Goal: Task Accomplishment & Management: Manage account settings

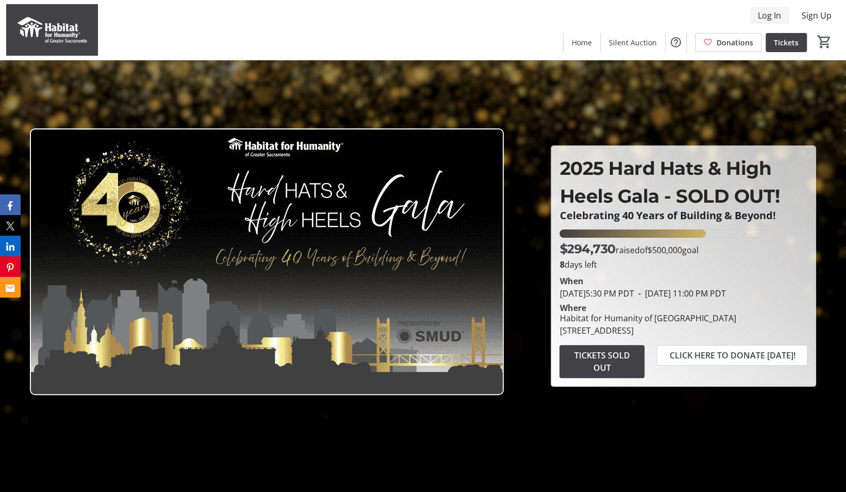
click at [774, 16] on span "Log In" at bounding box center [769, 15] width 23 height 12
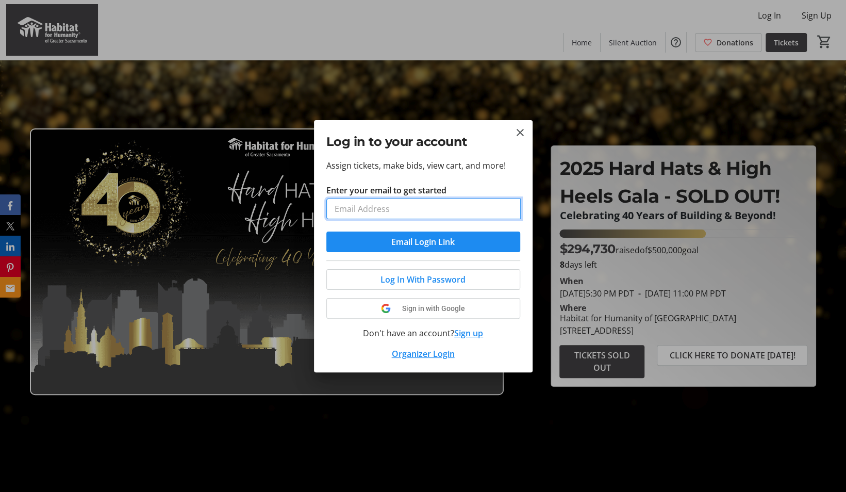
click at [365, 215] on input "Enter your email to get started" at bounding box center [423, 209] width 194 height 21
type input "pdurrans@iwins.com"
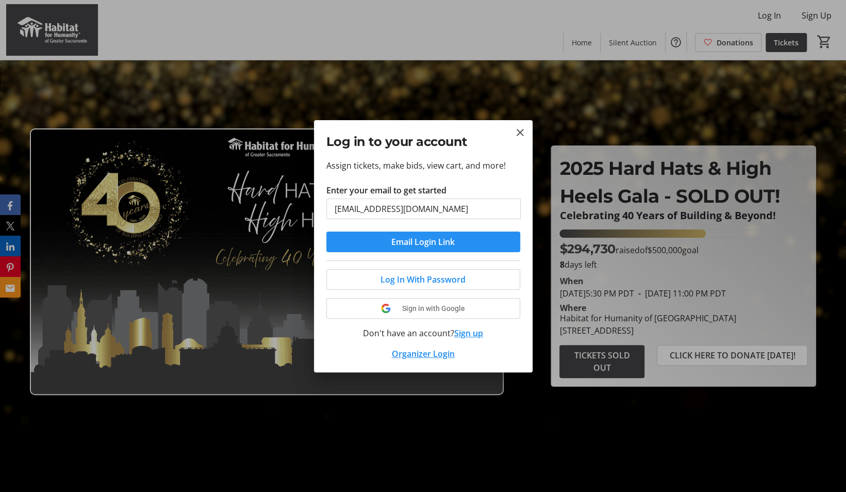
click at [432, 244] on span "Email Login Link" at bounding box center [422, 242] width 63 height 12
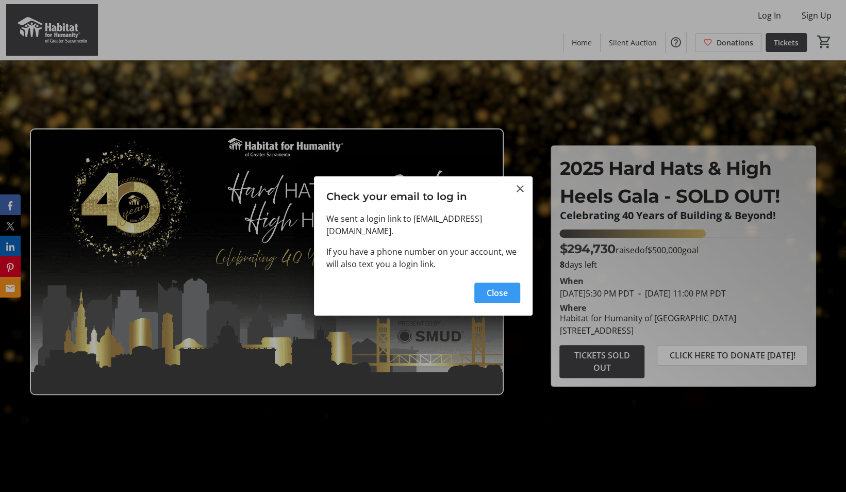
click at [504, 288] on span "Close" at bounding box center [497, 293] width 21 height 12
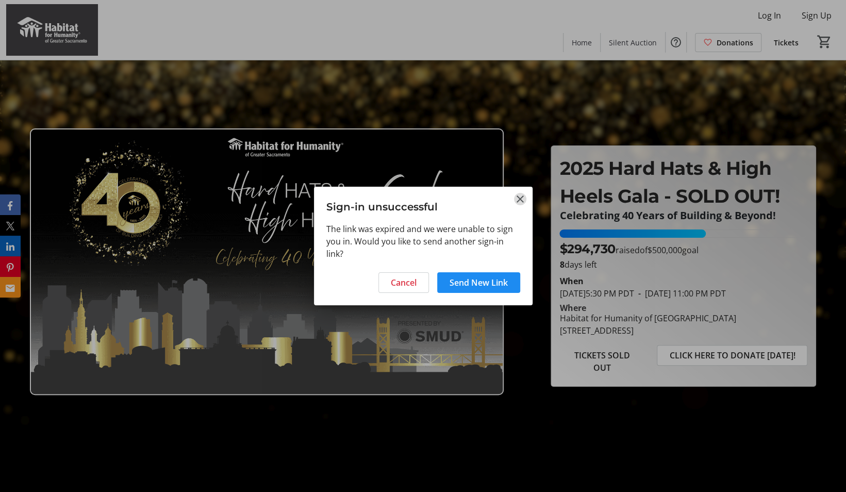
click at [521, 199] on mat-icon "Close" at bounding box center [520, 199] width 12 height 12
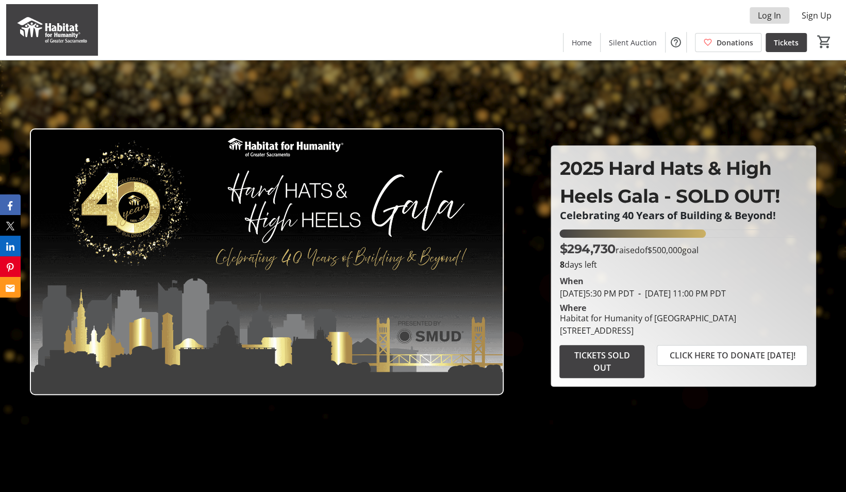
click at [763, 17] on span "Log In" at bounding box center [769, 15] width 23 height 12
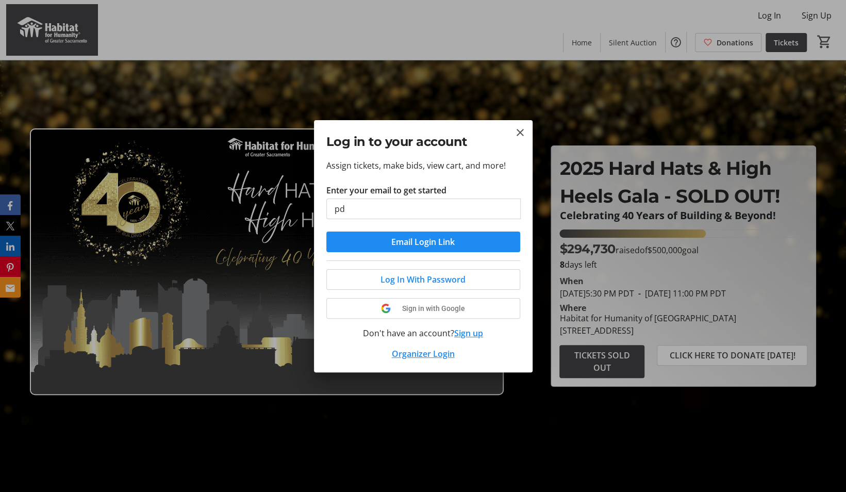
type input "pdurrans@iwins.com"
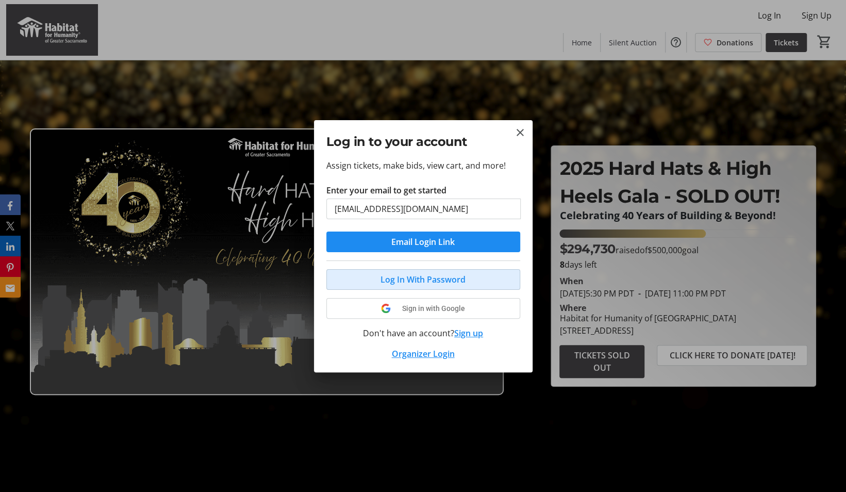
click at [437, 280] on span "Log In With Password" at bounding box center [423, 279] width 85 height 12
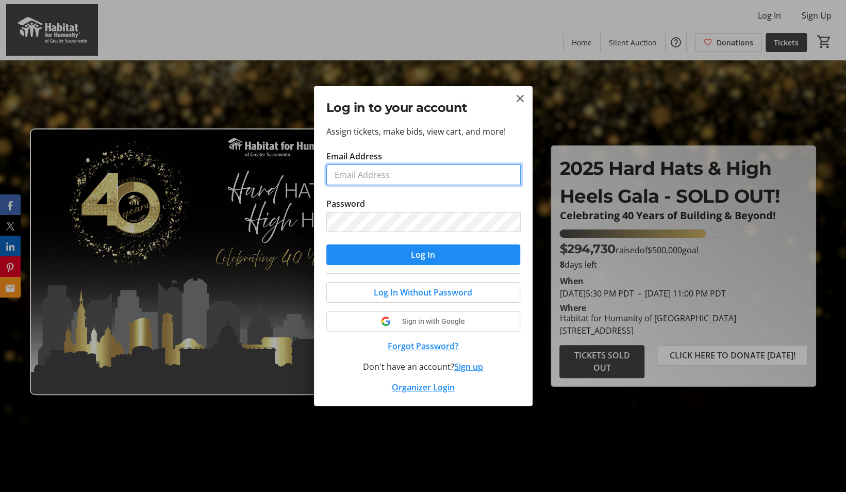
click at [360, 168] on input "Email Address" at bounding box center [423, 175] width 194 height 21
type input "pdurrans@iwins.com"
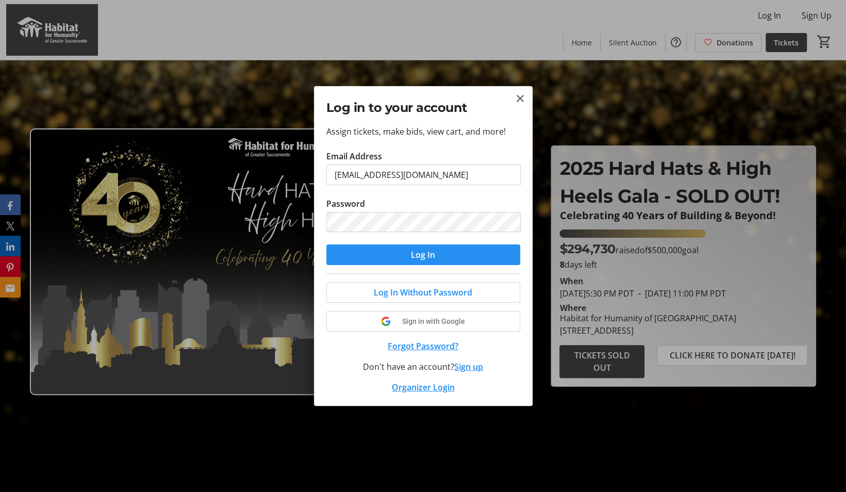
click at [403, 256] on span "submit" at bounding box center [423, 254] width 194 height 25
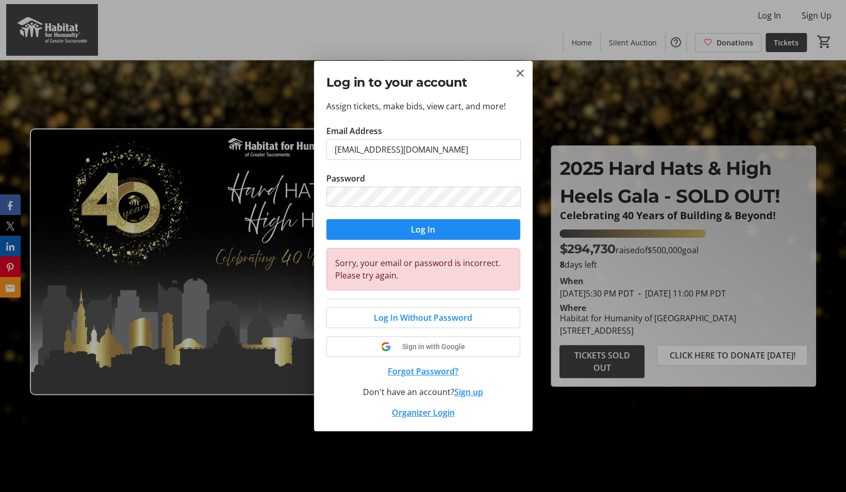
click at [440, 372] on button "Forgot Password?" at bounding box center [423, 371] width 194 height 12
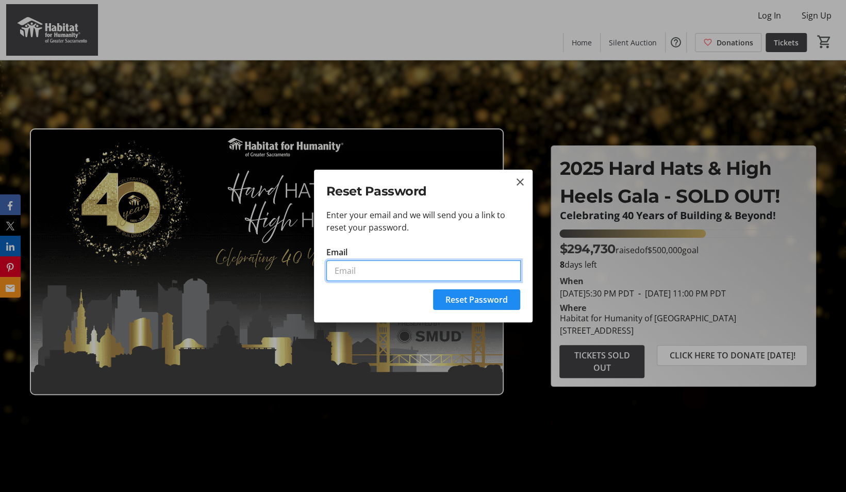
click at [379, 275] on input "Email" at bounding box center [423, 270] width 194 height 21
type input "pdurrans@iwins.com"
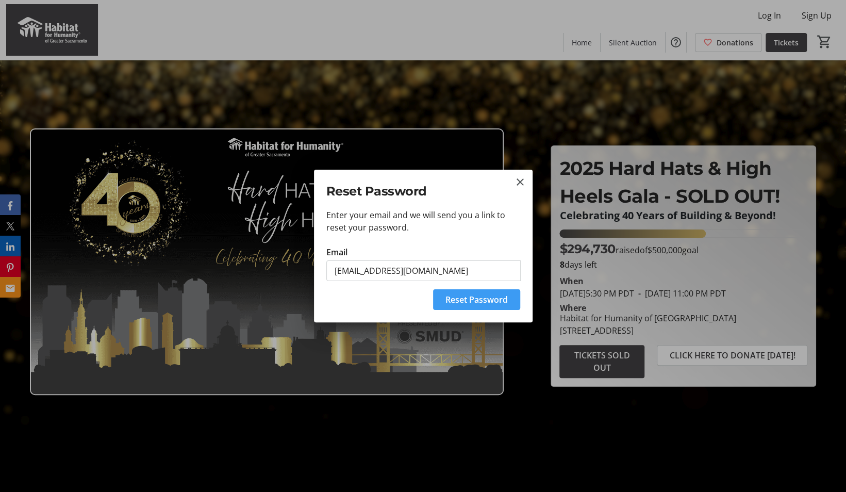
click at [476, 307] on span "submit" at bounding box center [476, 299] width 87 height 25
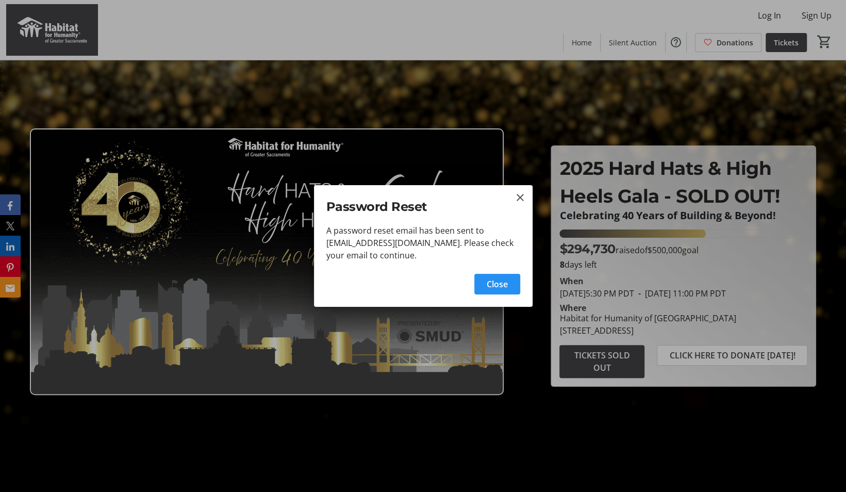
click at [499, 284] on span "Close" at bounding box center [497, 284] width 21 height 12
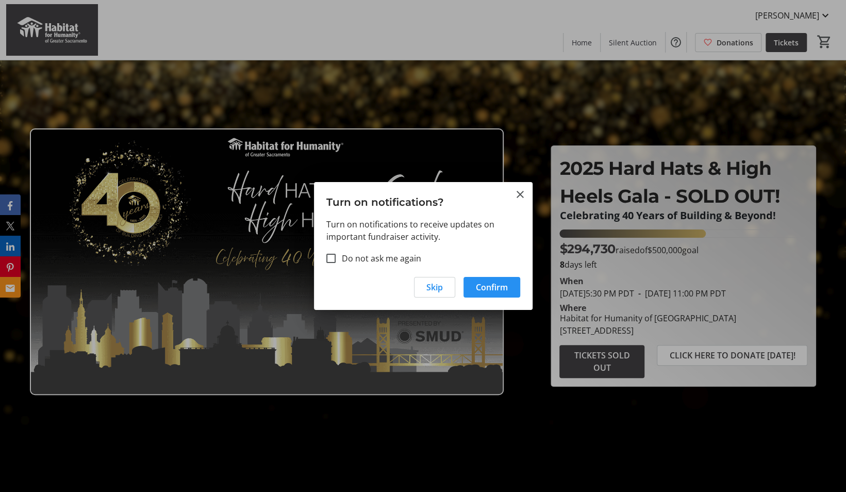
click at [491, 287] on span "Confirm" at bounding box center [492, 287] width 32 height 12
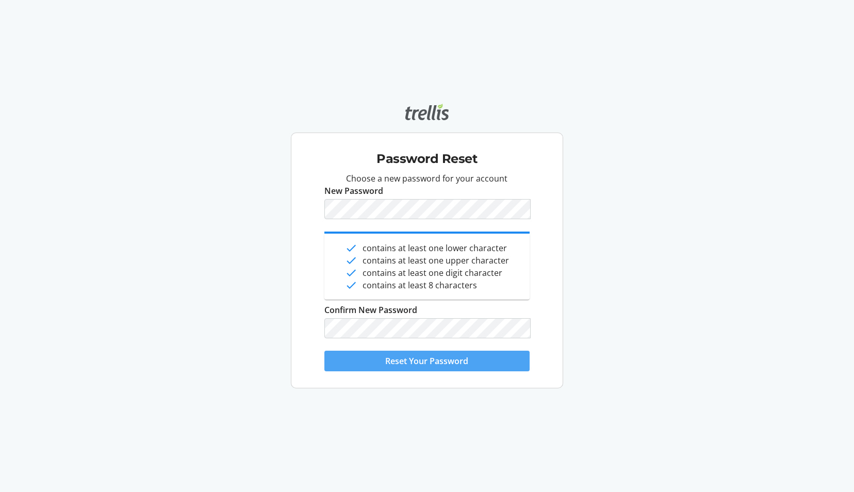
click at [451, 364] on span "Reset Your Password" at bounding box center [426, 361] width 83 height 12
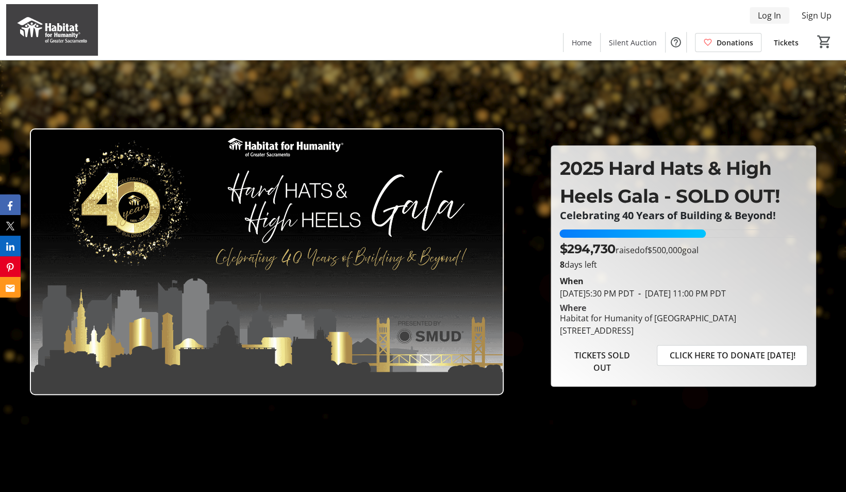
click at [774, 18] on span "Log In" at bounding box center [769, 15] width 23 height 12
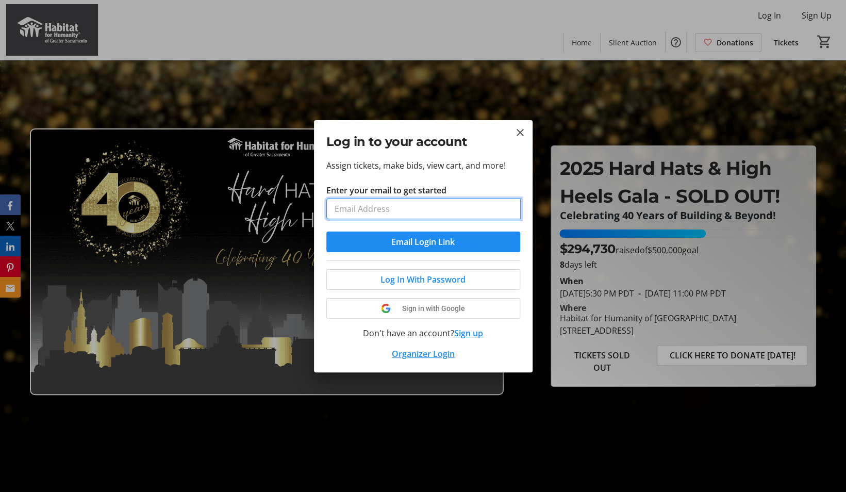
click at [407, 203] on input "Enter your email to get started" at bounding box center [423, 209] width 194 height 21
type input "pdurrans@iwins.com"
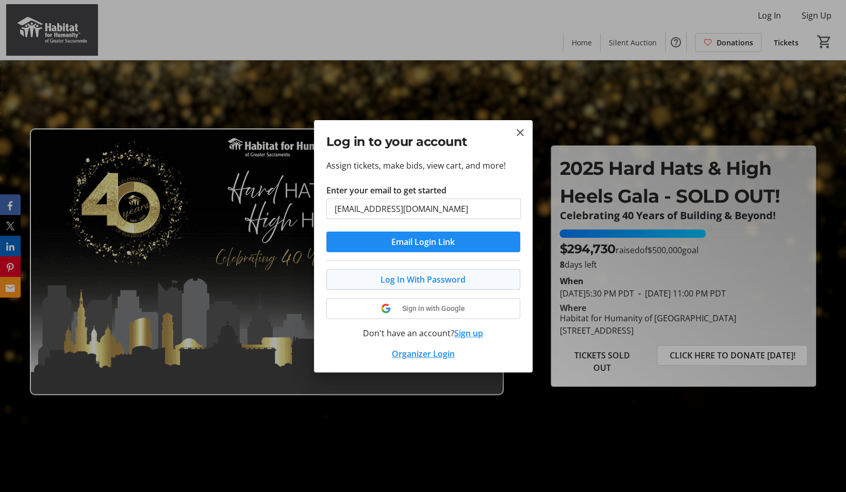
click at [422, 281] on span "Log In With Password" at bounding box center [423, 279] width 85 height 12
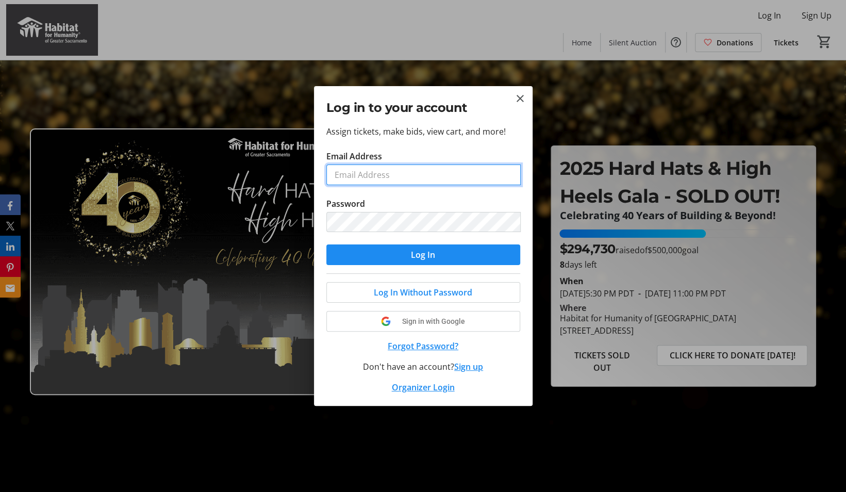
click at [380, 174] on input "Email Address" at bounding box center [423, 175] width 194 height 21
type input "pdurrans@iwins.com"
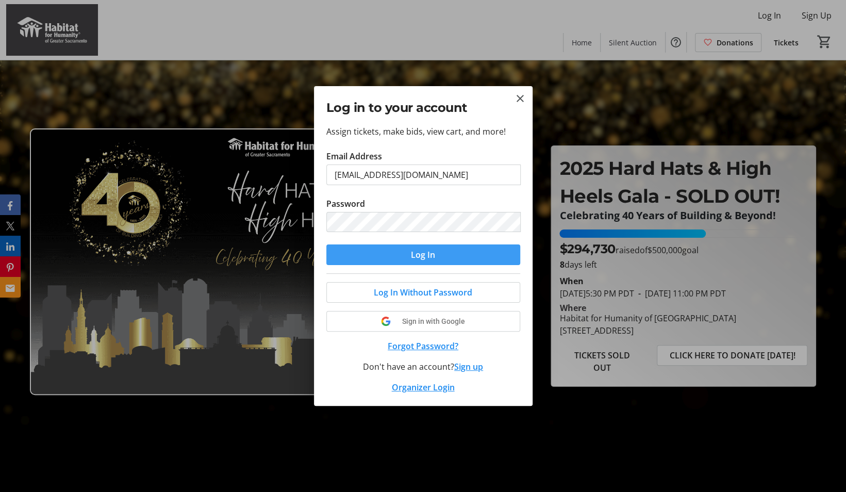
click at [391, 258] on span "submit" at bounding box center [423, 254] width 194 height 25
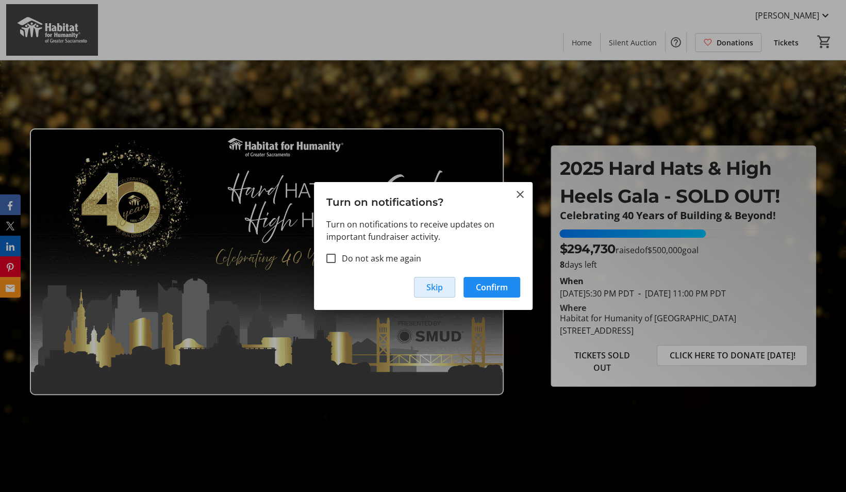
click at [437, 288] on span "Skip" at bounding box center [434, 287] width 17 height 12
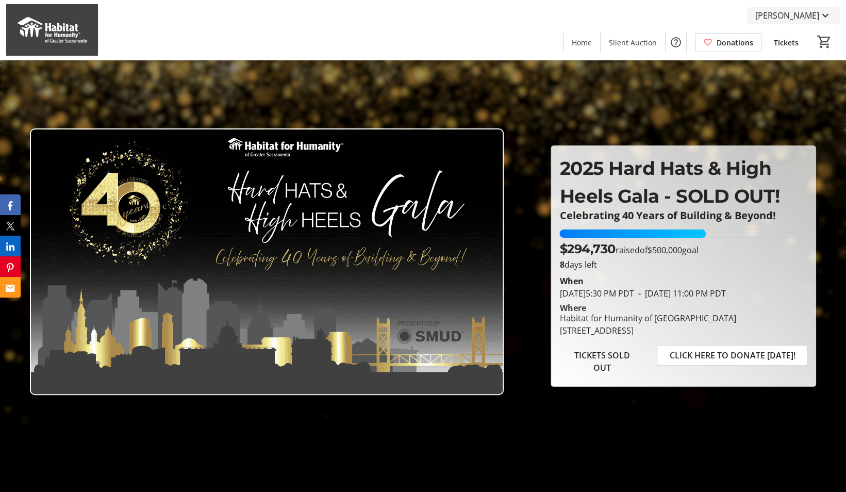
click at [800, 18] on span "Paul Durrans" at bounding box center [787, 15] width 64 height 12
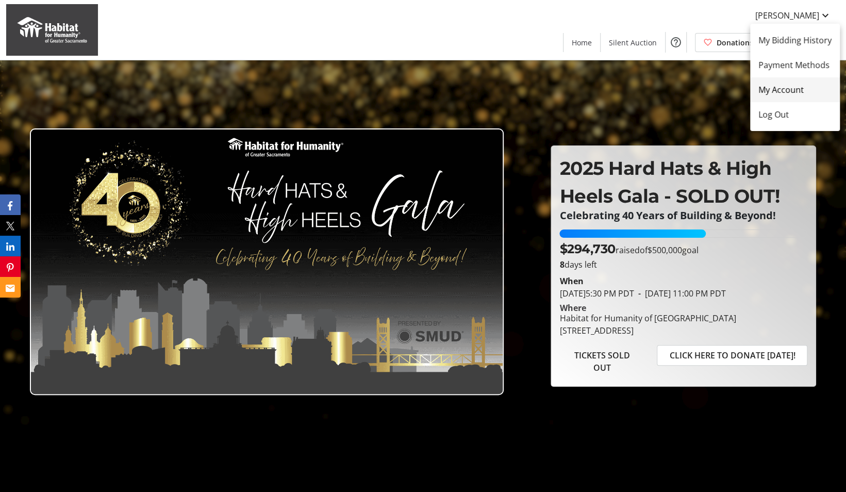
click at [771, 87] on span "My Account" at bounding box center [795, 90] width 73 height 12
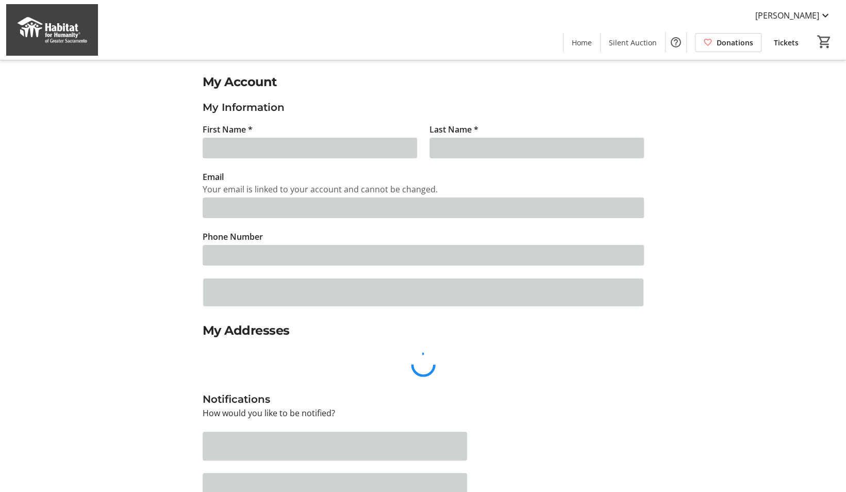
type input "Paul"
type input "Durrans"
type input "pdurrans@iwins.com"
type input "(916) 508-1927"
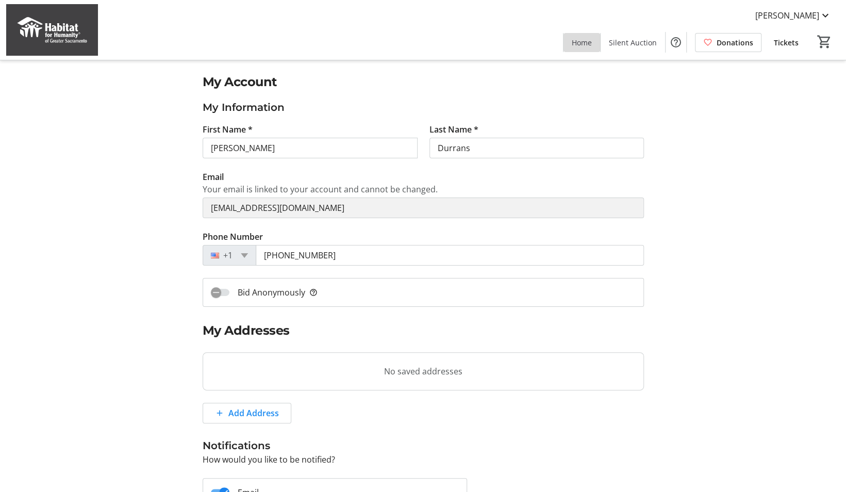
click at [588, 49] on span at bounding box center [582, 42] width 37 height 25
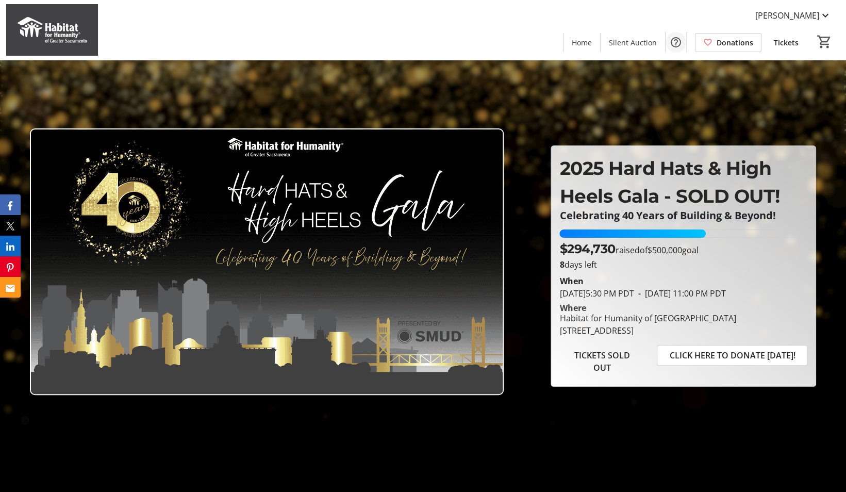
click at [676, 41] on mat-icon "Help" at bounding box center [676, 42] width 12 height 12
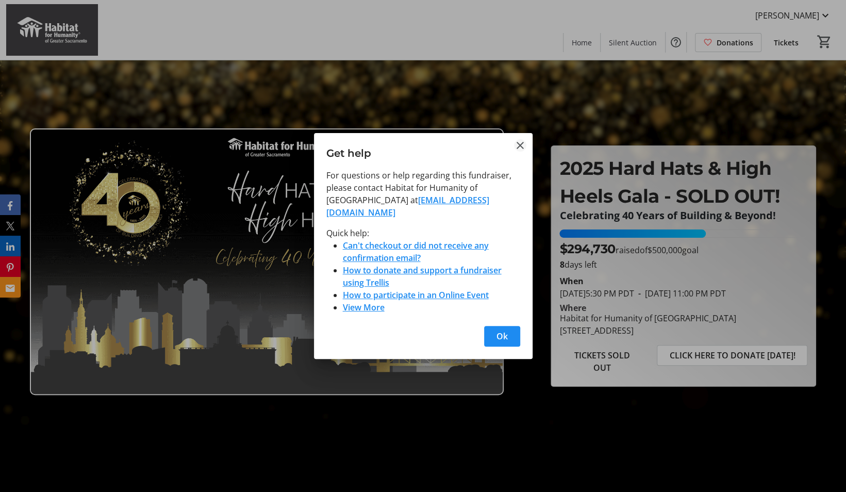
click at [521, 146] on mat-icon "Close" at bounding box center [520, 145] width 12 height 12
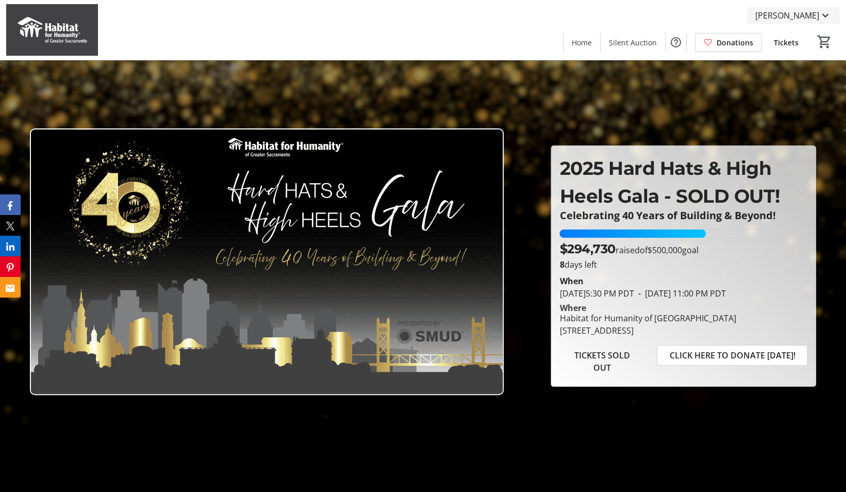
click at [825, 15] on mat-icon at bounding box center [825, 15] width 12 height 12
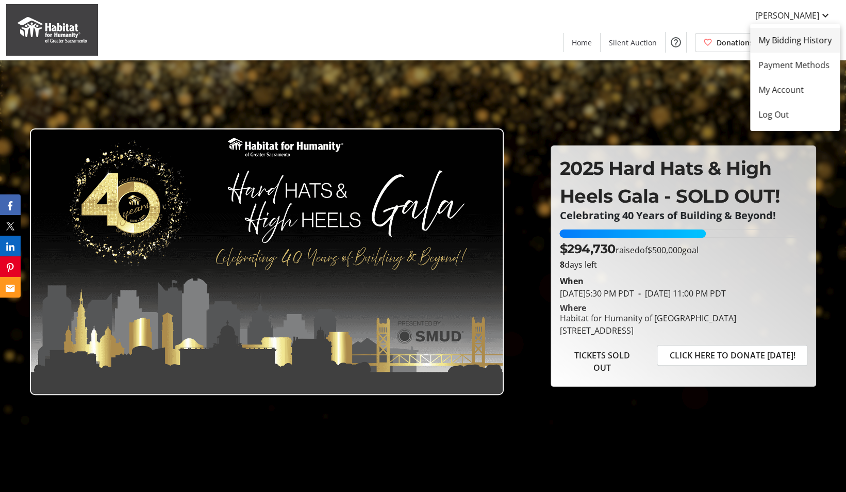
click at [792, 42] on span "My Bidding History" at bounding box center [795, 40] width 73 height 12
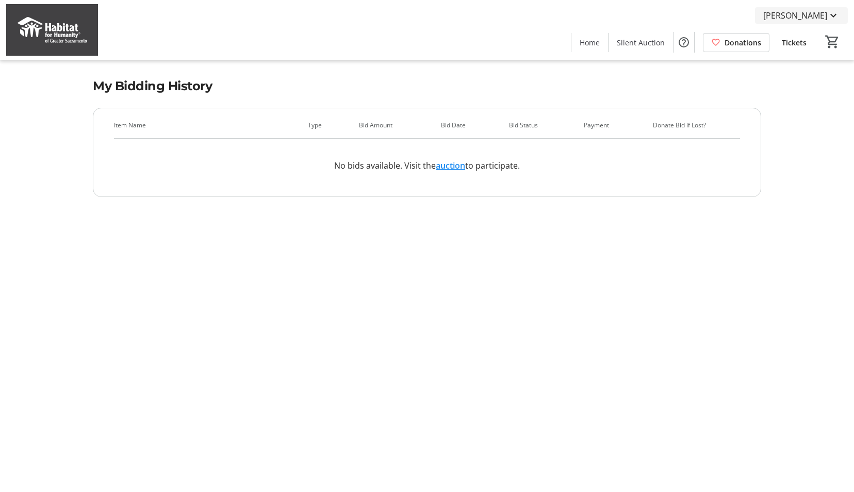
click at [824, 15] on span "Paul Durrans" at bounding box center [795, 15] width 64 height 12
click at [801, 85] on span "My Account" at bounding box center [802, 90] width 73 height 12
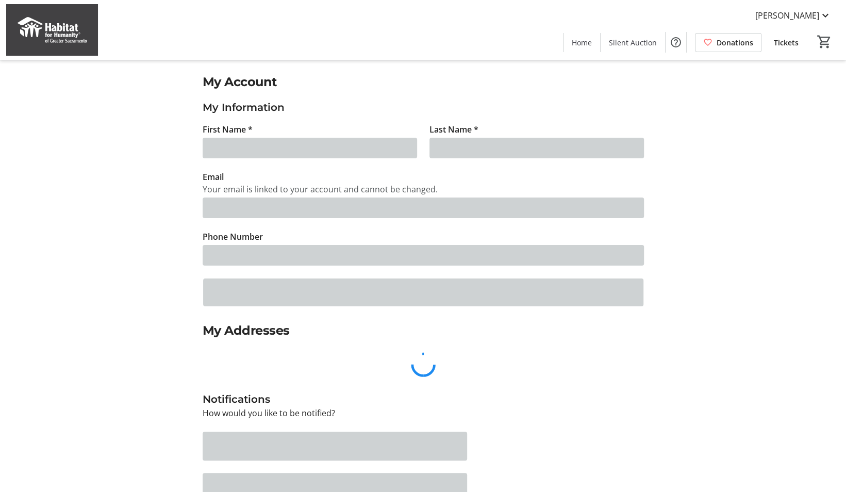
type input "Paul"
type input "Durrans"
type input "pdurrans@iwins.com"
type input "(916) 508-1927"
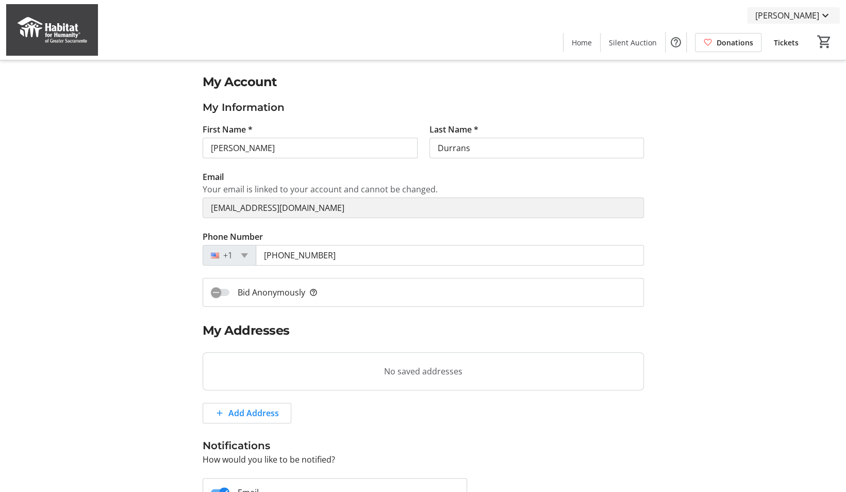
click at [807, 17] on span "Paul Durrans" at bounding box center [787, 15] width 64 height 12
click at [675, 89] on div at bounding box center [423, 246] width 846 height 492
click at [588, 44] on span "Home" at bounding box center [582, 42] width 20 height 11
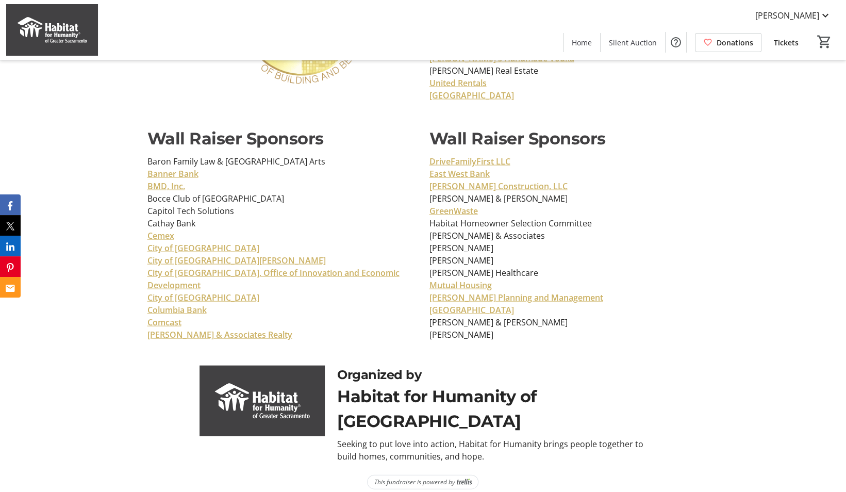
scroll to position [3844, 0]
